Goal: Navigation & Orientation: Find specific page/section

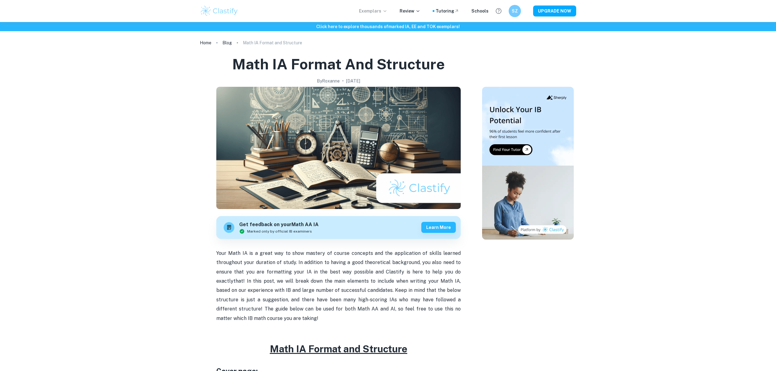
click at [388, 11] on icon at bounding box center [385, 11] width 5 height 5
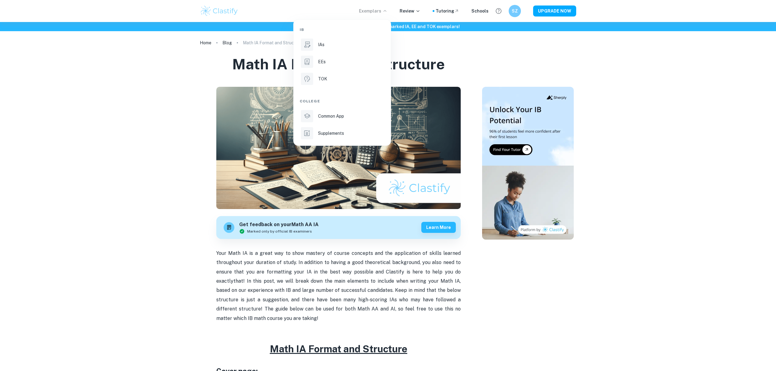
drag, startPoint x: 295, startPoint y: 9, endPoint x: 290, endPoint y: 11, distance: 5.3
click at [295, 9] on div at bounding box center [388, 185] width 776 height 371
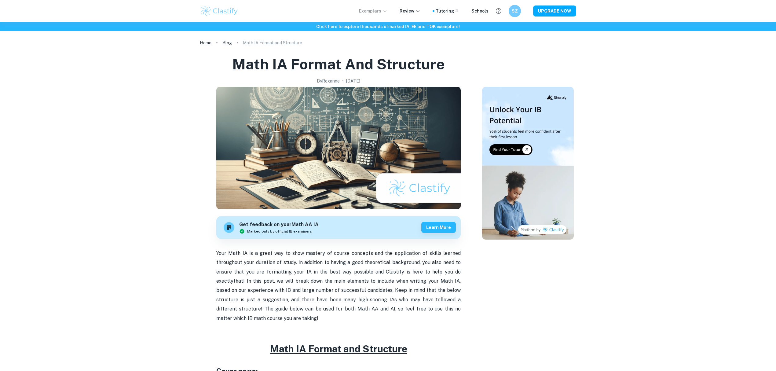
click at [227, 9] on img at bounding box center [219, 11] width 39 height 12
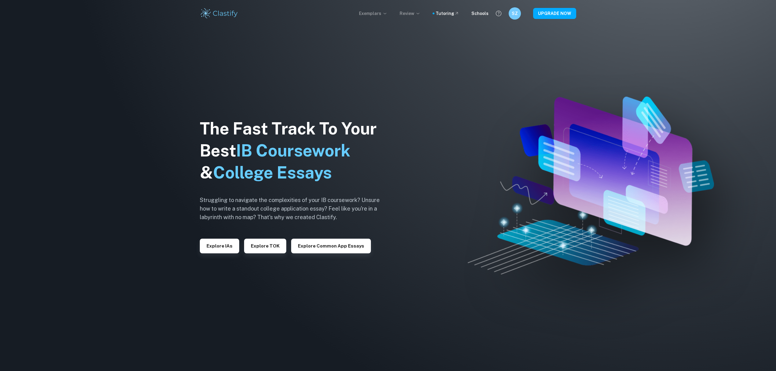
click at [408, 12] on p "Review" at bounding box center [410, 13] width 21 height 7
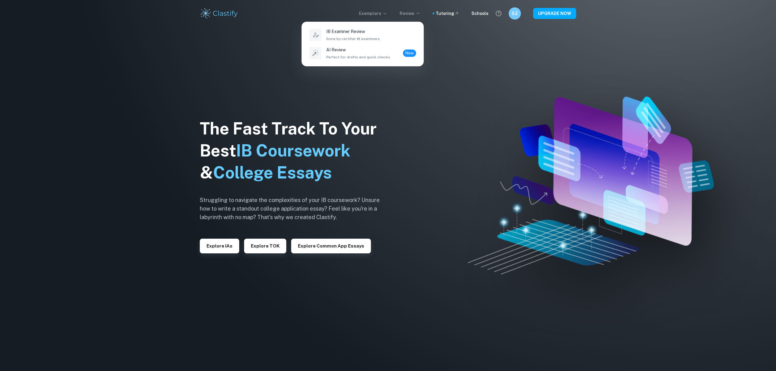
drag, startPoint x: 502, startPoint y: 47, endPoint x: 508, endPoint y: 12, distance: 34.9
click at [503, 46] on div at bounding box center [388, 185] width 776 height 371
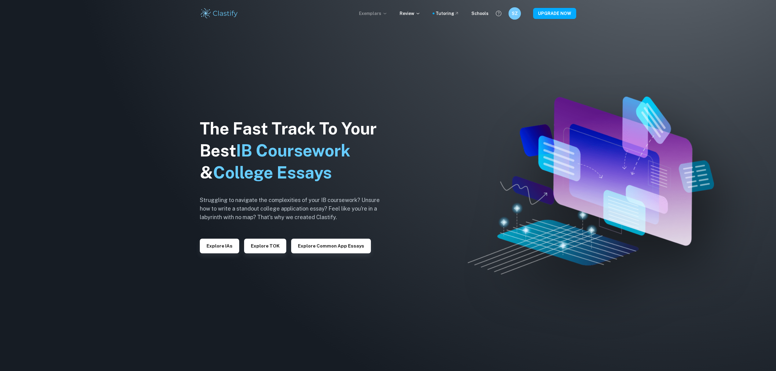
click at [513, 15] on h6 "SZ" at bounding box center [514, 13] width 7 height 7
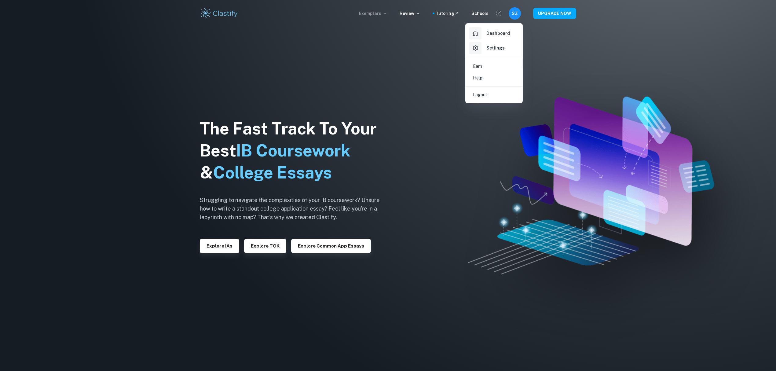
click at [516, 10] on div at bounding box center [388, 185] width 776 height 371
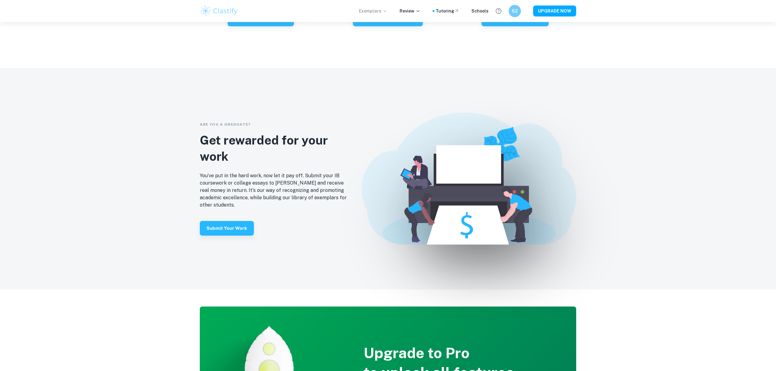
scroll to position [1181, 0]
